Goal: Find specific page/section: Find specific page/section

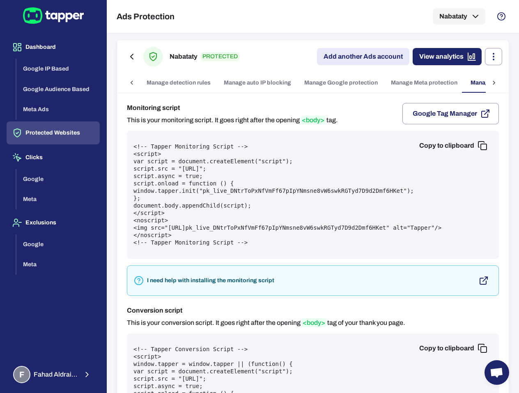
scroll to position [0, 32]
click at [133, 80] on icon at bounding box center [132, 83] width 8 height 8
click at [165, 80] on link "Manage detection rules" at bounding box center [178, 83] width 77 height 20
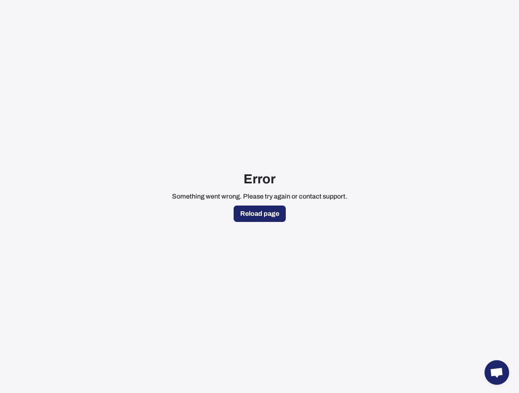
click at [264, 214] on button "Reload page" at bounding box center [260, 214] width 52 height 16
click at [267, 216] on button "Reload page" at bounding box center [260, 214] width 52 height 16
